Goal: Navigation & Orientation: Understand site structure

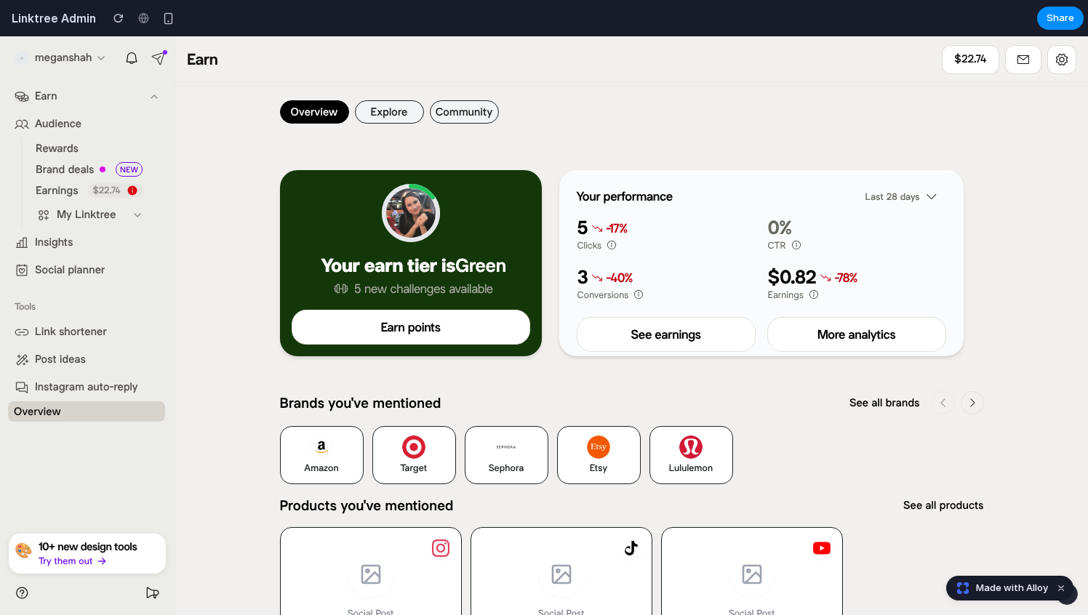
click at [380, 118] on button "Explore" at bounding box center [389, 111] width 69 height 23
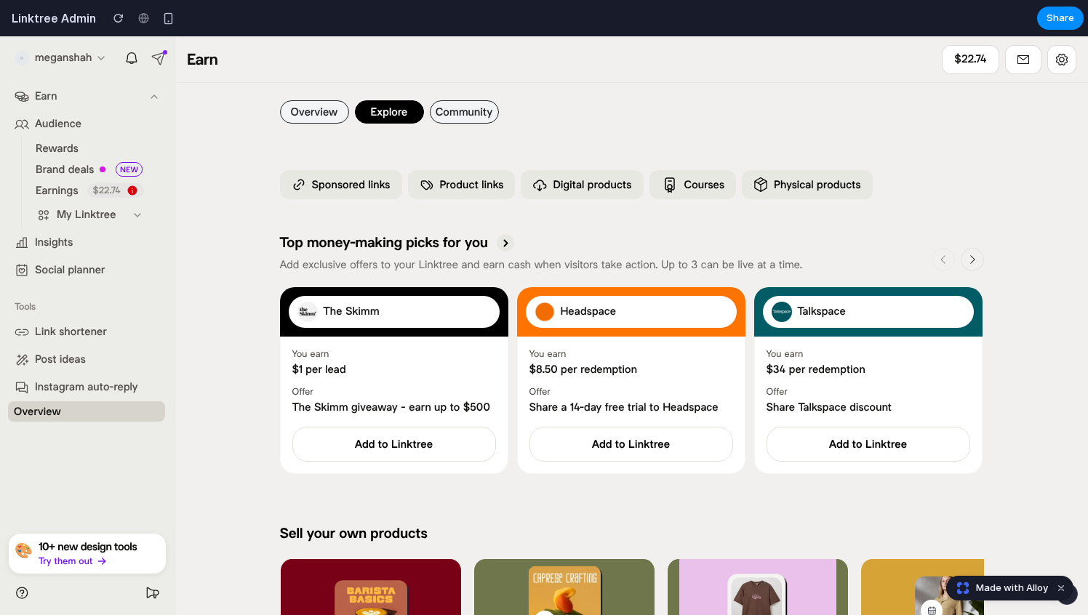
click at [441, 111] on button "Community" at bounding box center [464, 111] width 69 height 23
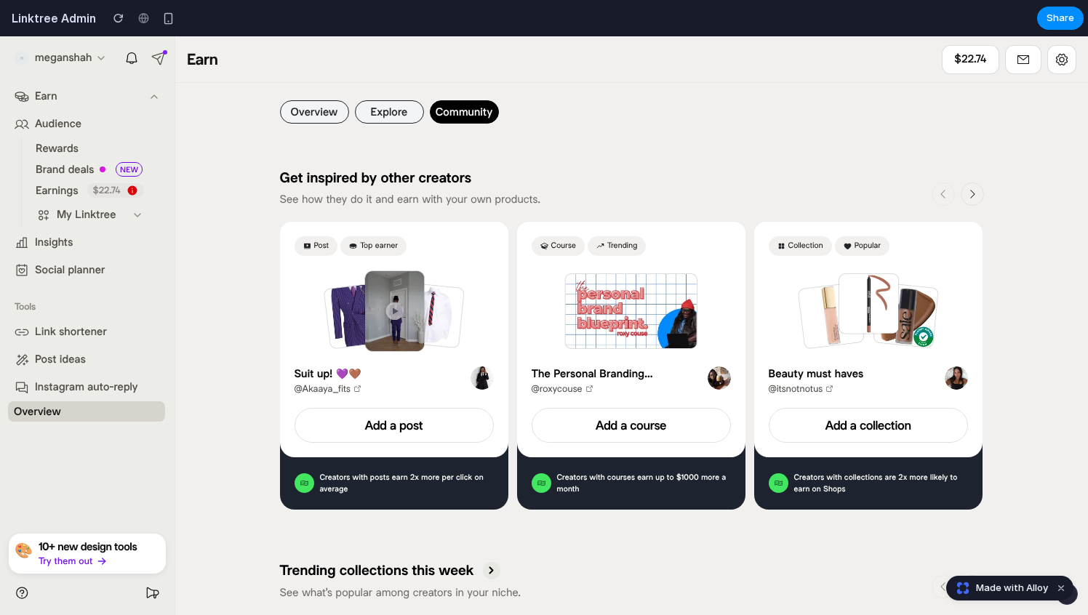
click at [317, 116] on button "Overview" at bounding box center [314, 111] width 69 height 23
